Goal: Check status

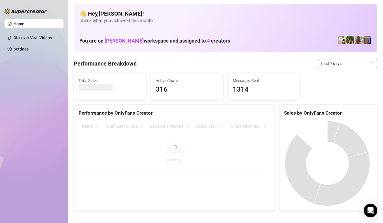
click at [332, 66] on span "Last 7 days" at bounding box center [347, 63] width 53 height 8
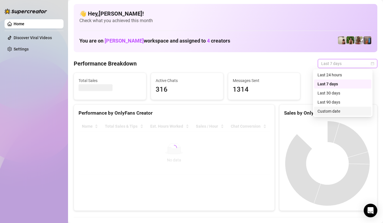
click at [331, 115] on div "Custom date" at bounding box center [342, 110] width 57 height 9
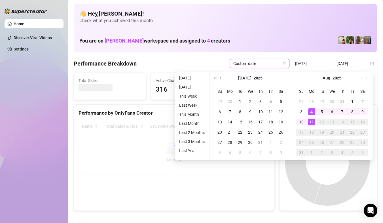
click at [314, 122] on div "11" at bounding box center [311, 121] width 7 height 7
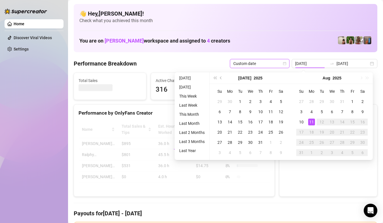
type input "[DATE]"
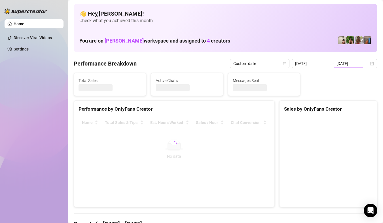
type input "[DATE]"
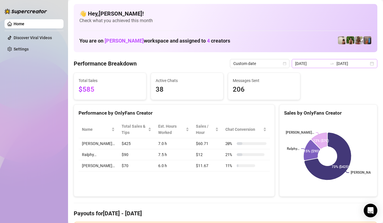
click at [370, 64] on div "[DATE] [DATE]" at bounding box center [334, 63] width 86 height 9
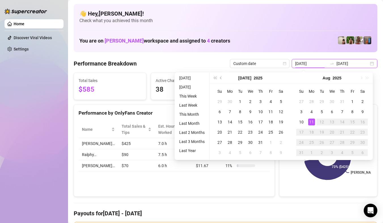
click at [370, 64] on div "[DATE] [DATE]" at bounding box center [334, 63] width 86 height 9
type input "[DATE]"
